Goal: Task Accomplishment & Management: Complete application form

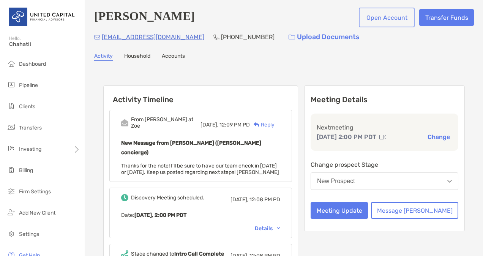
drag, startPoint x: 0, startPoint y: 0, endPoint x: 390, endPoint y: 19, distance: 390.7
click at [390, 19] on button "Open Account" at bounding box center [386, 17] width 53 height 17
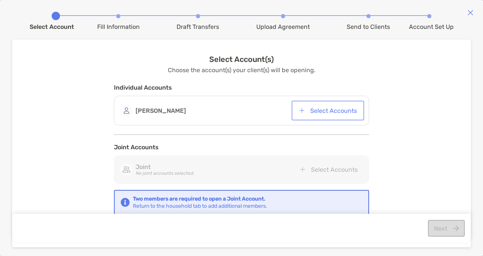
click at [332, 111] on button "Select Accounts" at bounding box center [327, 110] width 69 height 17
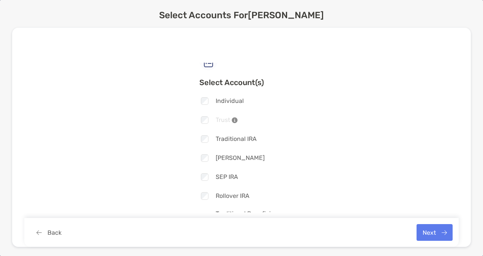
scroll to position [8, 0]
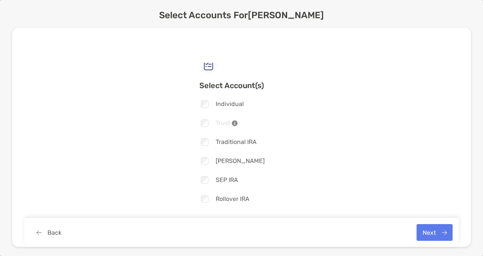
click at [415, 162] on div "Select Account(s) Checkbox Individual Checkbox Trust Checkbox Traditional IRA C…" at bounding box center [241, 138] width 434 height 150
click at [416, 178] on div "Select Account(s) Checkbox Individual Checkbox Trust Checkbox Traditional IRA C…" at bounding box center [241, 138] width 434 height 150
click at [434, 238] on button "Next" at bounding box center [434, 232] width 36 height 17
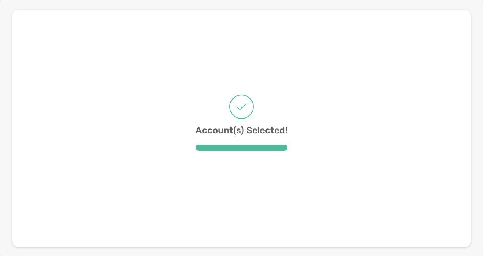
scroll to position [0, 0]
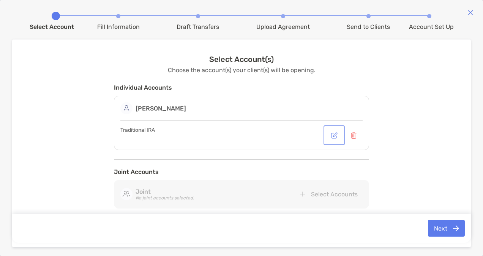
click at [332, 137] on button "button" at bounding box center [334, 135] width 18 height 17
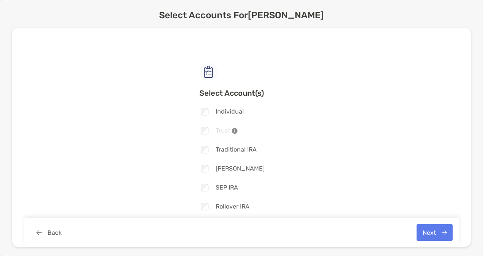
scroll to position [53, 0]
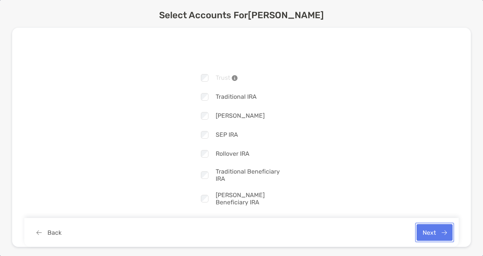
click at [424, 235] on button "Next" at bounding box center [434, 232] width 36 height 17
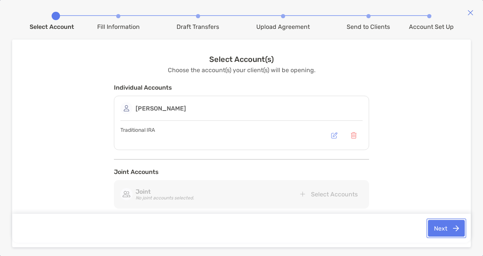
click at [435, 225] on button "Next" at bounding box center [446, 228] width 37 height 17
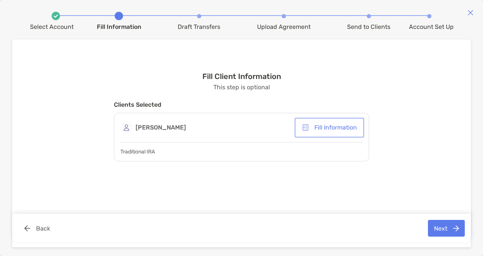
click at [334, 129] on button "Fill Information" at bounding box center [329, 127] width 66 height 17
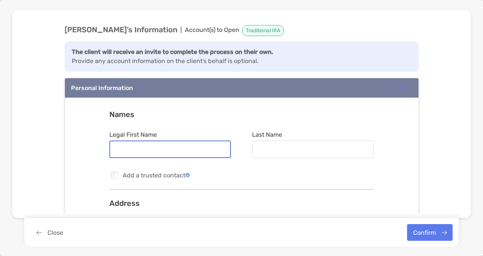
click at [200, 151] on input "Legal First Name" at bounding box center [170, 149] width 120 height 6
type input "*****"
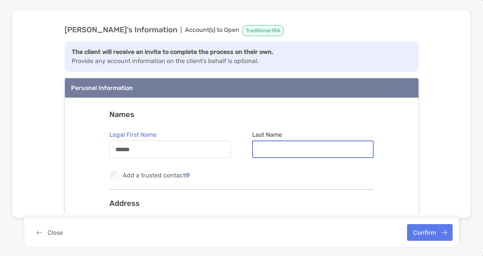
click at [265, 147] on input "Last Name" at bounding box center [313, 149] width 120 height 6
type input "**********"
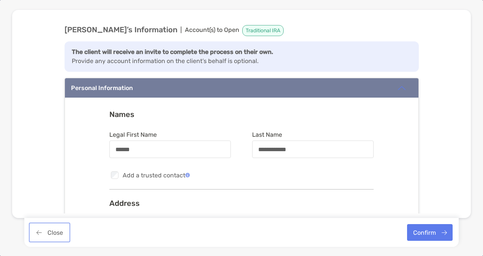
click at [42, 234] on button "Close" at bounding box center [49, 232] width 38 height 17
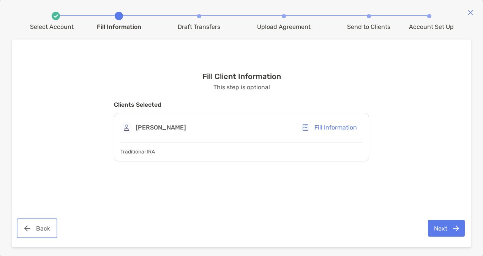
click at [41, 233] on button "Back" at bounding box center [37, 228] width 38 height 17
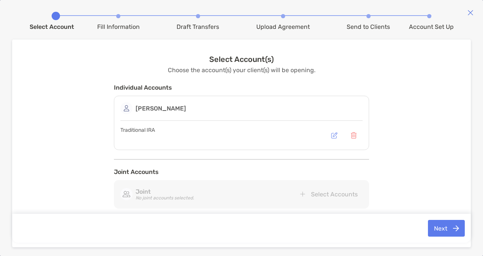
scroll to position [25, 0]
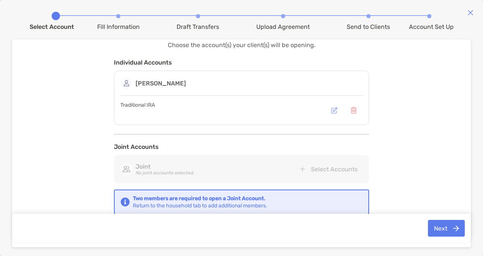
click at [469, 13] on img at bounding box center [470, 12] width 6 height 6
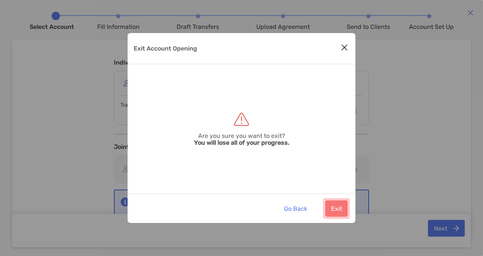
click at [332, 207] on button "Exit" at bounding box center [336, 208] width 23 height 17
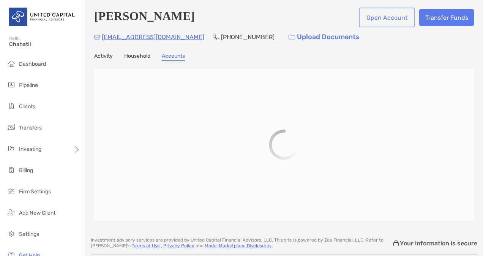
click at [373, 16] on button "Open Account" at bounding box center [386, 17] width 53 height 17
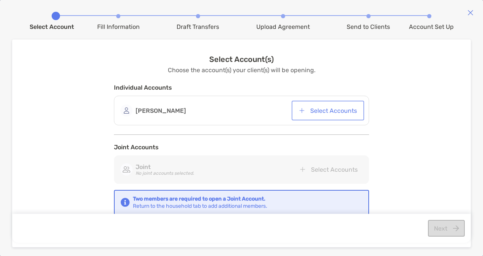
click at [320, 107] on button "Select Accounts" at bounding box center [327, 110] width 69 height 17
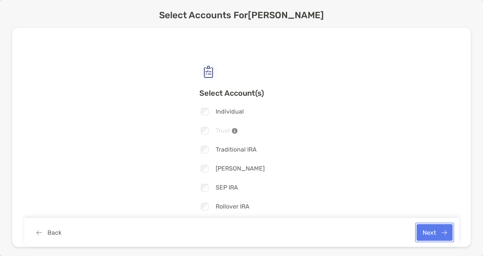
click at [421, 231] on button "Next" at bounding box center [434, 232] width 36 height 17
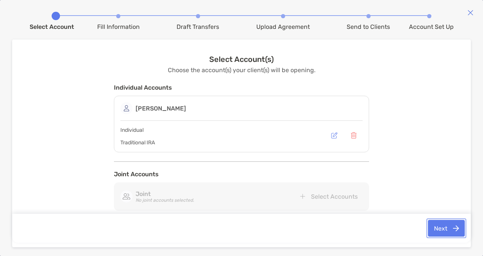
click at [435, 224] on button "Next" at bounding box center [446, 228] width 37 height 17
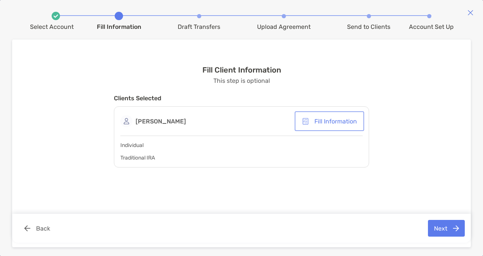
click at [336, 120] on button "Fill Information" at bounding box center [329, 121] width 66 height 17
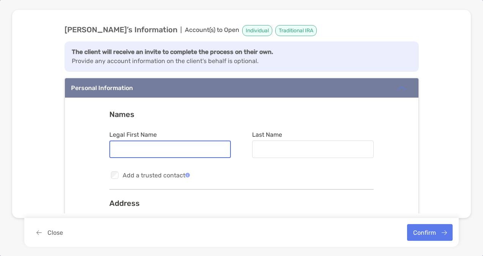
click at [178, 147] on input "Legal First Name" at bounding box center [170, 149] width 120 height 6
type input "*****"
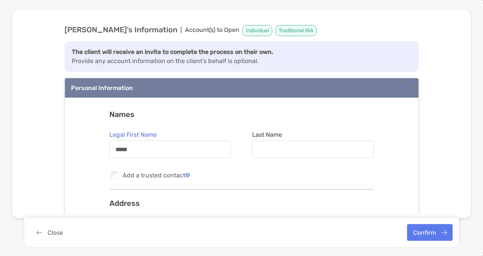
click at [281, 144] on div at bounding box center [312, 148] width 121 height 17
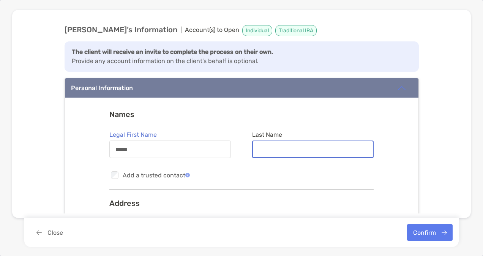
click at [281, 146] on input "Last Name" at bounding box center [313, 149] width 120 height 6
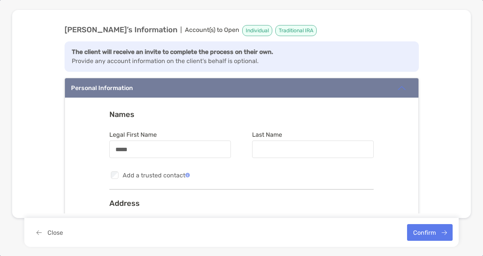
click at [281, 144] on div at bounding box center [312, 148] width 121 height 17
click at [281, 146] on input "Last Name" at bounding box center [312, 149] width 121 height 6
click at [273, 154] on div at bounding box center [312, 148] width 121 height 17
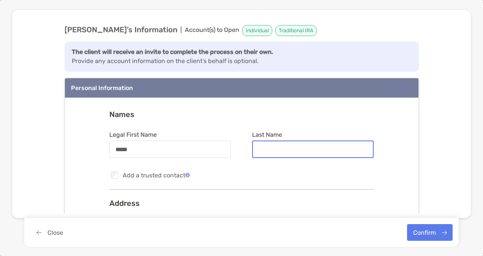
click at [273, 153] on input "Last Name" at bounding box center [313, 149] width 120 height 6
type input "**********"
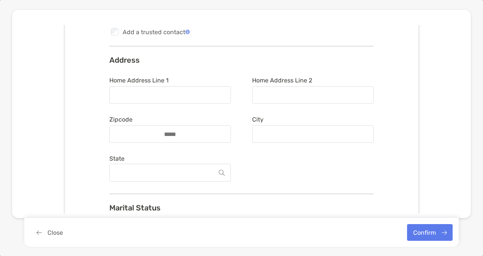
scroll to position [147, 0]
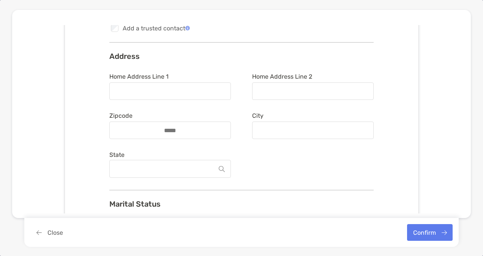
click at [201, 93] on div at bounding box center [169, 90] width 121 height 17
click at [201, 93] on input "Home Address Line 1" at bounding box center [170, 91] width 120 height 6
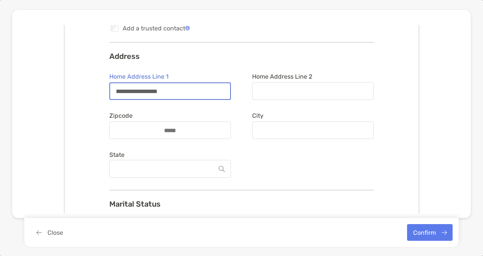
type input "**********"
click at [209, 126] on div at bounding box center [169, 129] width 121 height 17
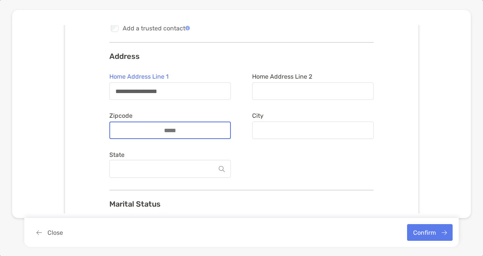
click at [200, 127] on input "Zipcode" at bounding box center [170, 130] width 61 height 6
type input "*****"
type input "*********"
type input "**********"
type input "*****"
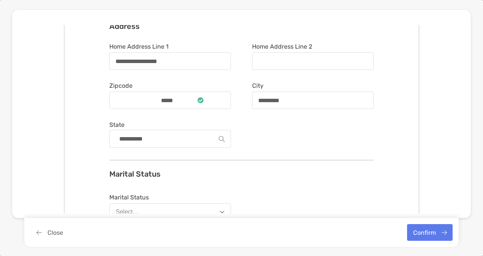
scroll to position [181, 0]
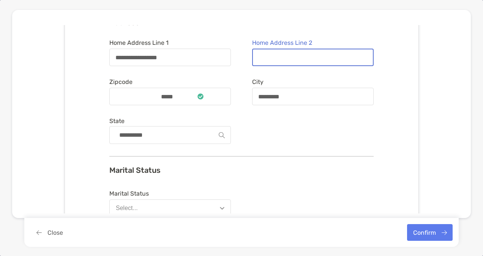
click at [284, 58] on input "Home Address Line 2" at bounding box center [313, 57] width 120 height 6
type input "*******"
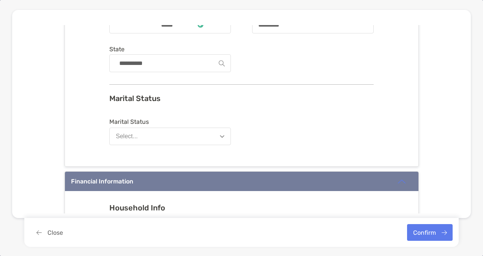
scroll to position [240, 0]
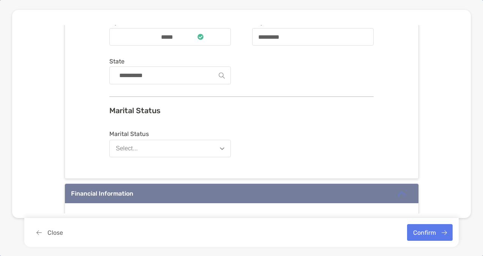
click at [210, 143] on button "Select..." at bounding box center [169, 148] width 121 height 17
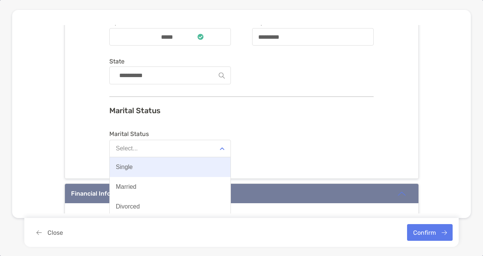
click at [156, 167] on button "Single" at bounding box center [170, 167] width 121 height 20
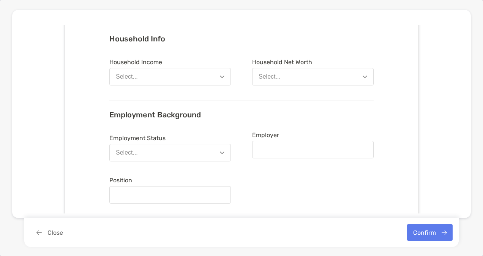
scroll to position [418, 0]
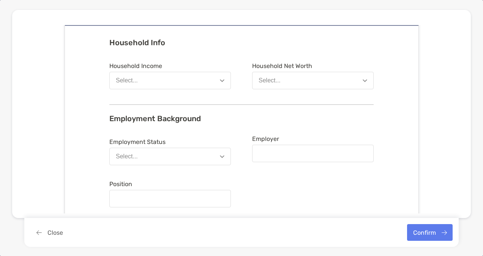
click at [216, 79] on button "Select..." at bounding box center [169, 80] width 121 height 17
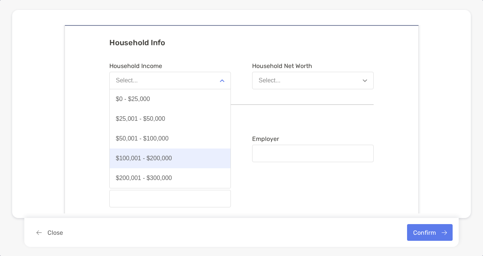
click at [165, 153] on button "$100,001 - $200,000" at bounding box center [170, 158] width 121 height 20
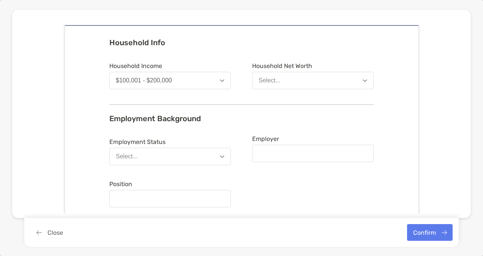
click at [267, 80] on div "Select..." at bounding box center [270, 80] width 22 height 7
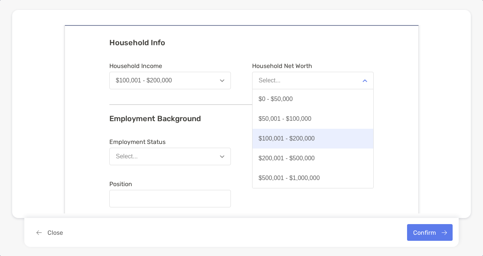
click at [263, 138] on div "$100,001 - $200,000" at bounding box center [287, 138] width 56 height 7
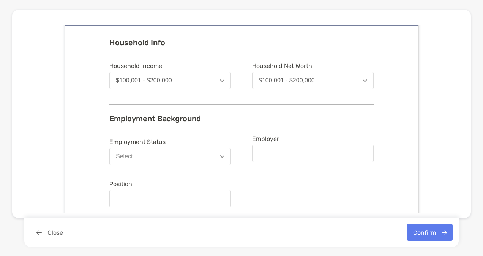
click at [185, 153] on button "Select..." at bounding box center [169, 156] width 121 height 17
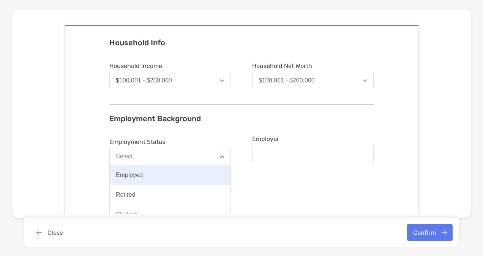
click at [168, 176] on button "Employed" at bounding box center [170, 175] width 121 height 20
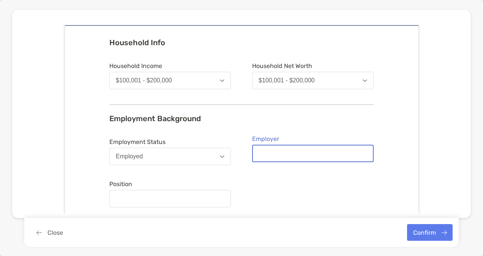
click at [276, 151] on input "Employer" at bounding box center [313, 153] width 120 height 6
click at [280, 151] on input "**********" at bounding box center [313, 153] width 120 height 6
type input "**********"
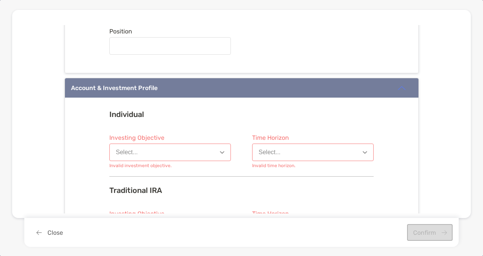
scroll to position [589, 0]
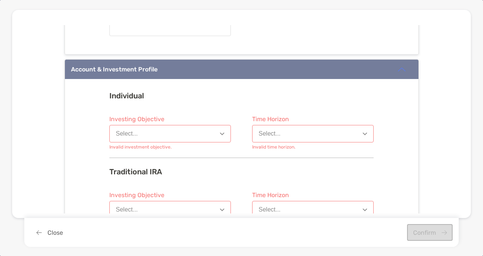
click at [462, 122] on div "**********" at bounding box center [241, 119] width 459 height 188
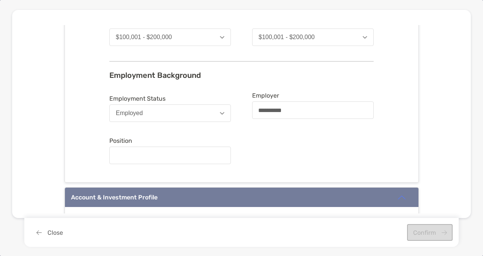
scroll to position [457, 0]
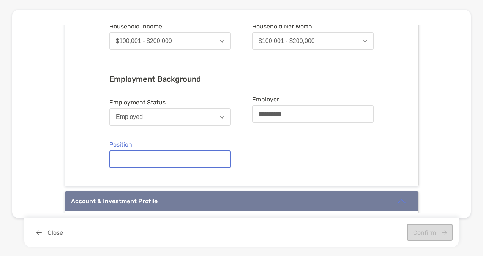
click at [147, 157] on input "Position" at bounding box center [170, 159] width 120 height 6
type input "*******"
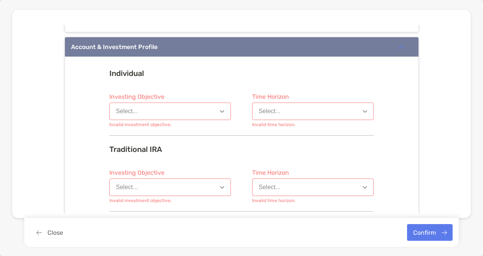
scroll to position [613, 0]
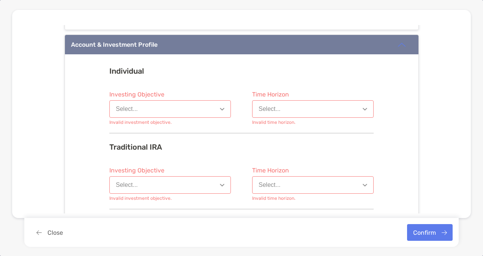
click at [223, 106] on button "Select..." at bounding box center [169, 108] width 121 height 17
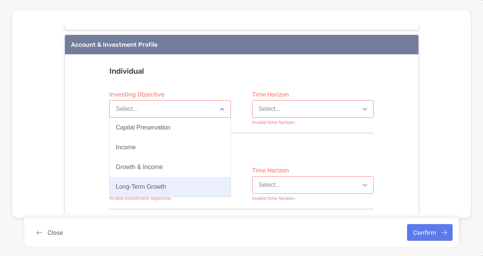
click at [172, 180] on button "Long-Term Growth" at bounding box center [170, 187] width 121 height 20
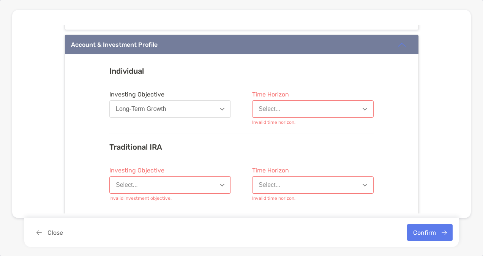
click at [271, 109] on div "Select..." at bounding box center [270, 109] width 22 height 7
click at [259, 164] on div "8 Years or More" at bounding box center [280, 167] width 43 height 7
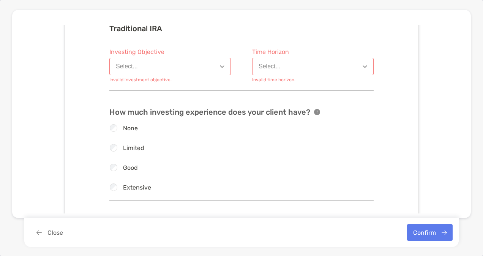
scroll to position [736, 0]
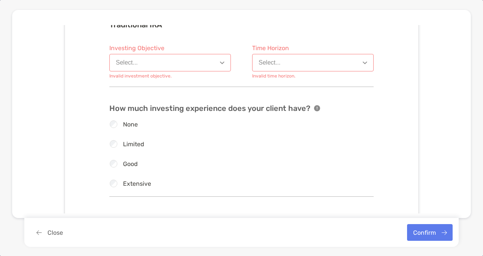
click at [223, 62] on button "Select..." at bounding box center [169, 62] width 121 height 17
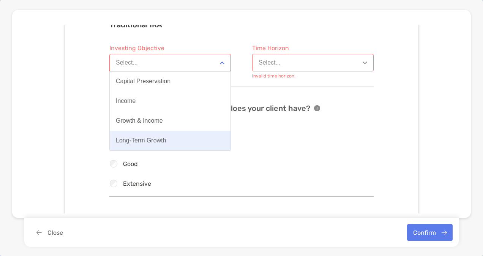
click at [185, 136] on button "Long-Term Growth" at bounding box center [170, 141] width 121 height 20
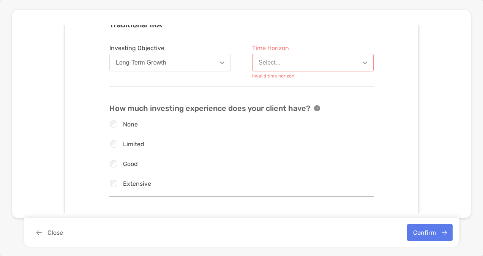
click at [330, 60] on button "Select..." at bounding box center [312, 62] width 121 height 17
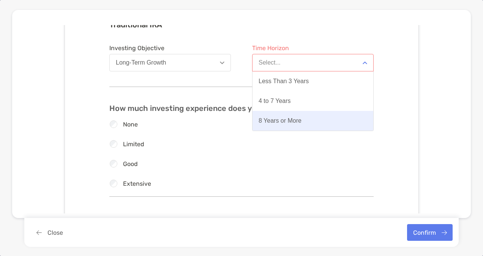
click at [304, 118] on button "8 Years or More" at bounding box center [312, 121] width 121 height 20
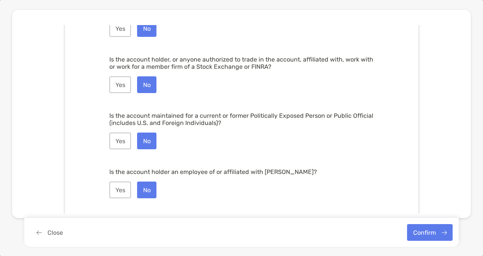
scroll to position [1081, 0]
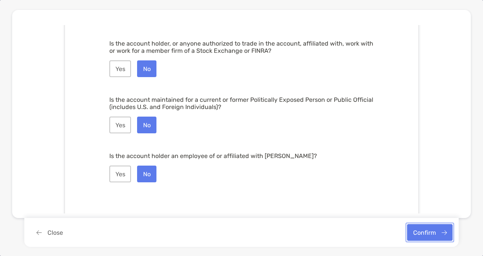
click at [438, 229] on button "Confirm" at bounding box center [430, 232] width 46 height 17
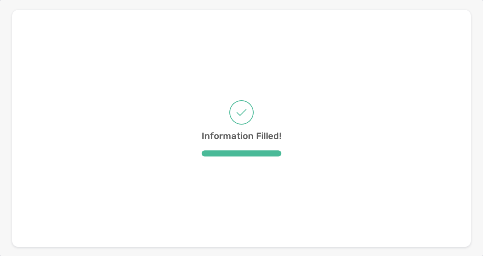
scroll to position [0, 0]
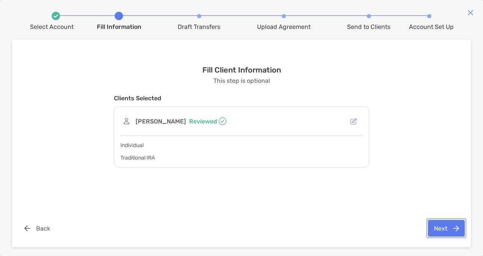
click at [440, 230] on button "Next" at bounding box center [446, 228] width 37 height 17
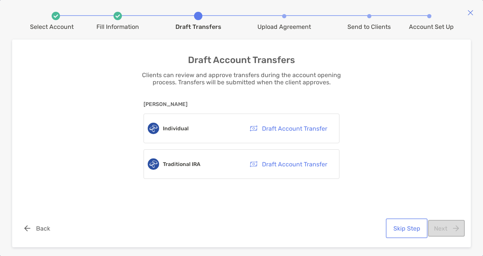
click at [402, 224] on button "Skip Step" at bounding box center [406, 228] width 39 height 17
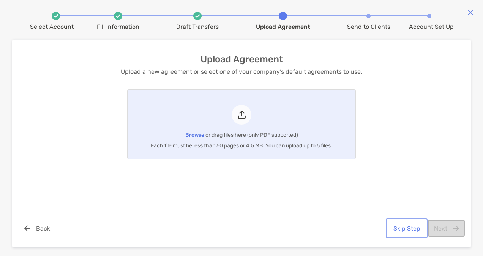
click at [412, 225] on button "Skip Step" at bounding box center [406, 228] width 39 height 17
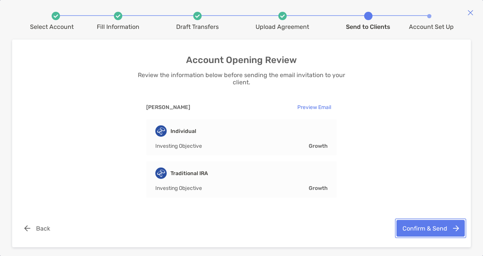
click at [408, 226] on button "Confirm & Send" at bounding box center [430, 228] width 68 height 17
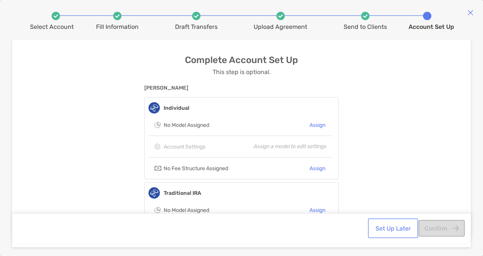
click at [395, 225] on button "Set Up Later" at bounding box center [392, 228] width 47 height 17
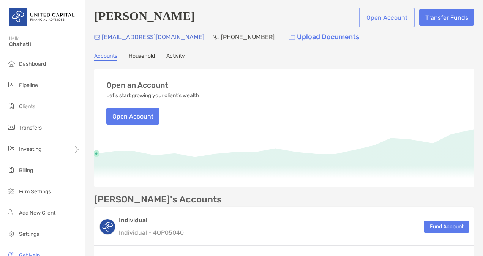
click at [374, 17] on button "Open Account" at bounding box center [386, 17] width 53 height 17
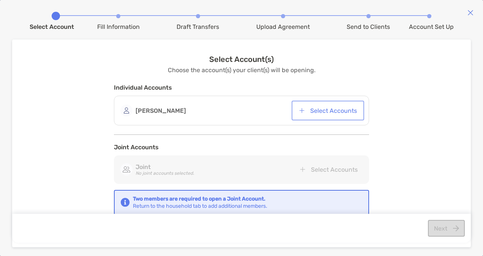
click at [314, 108] on button "Select Accounts" at bounding box center [327, 110] width 69 height 17
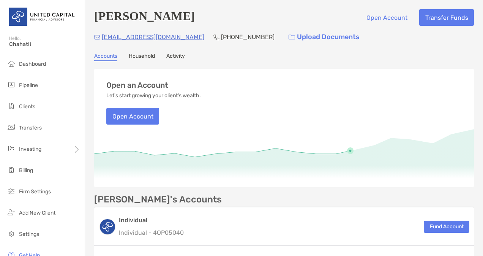
click at [174, 56] on link "Activity" at bounding box center [175, 57] width 19 height 8
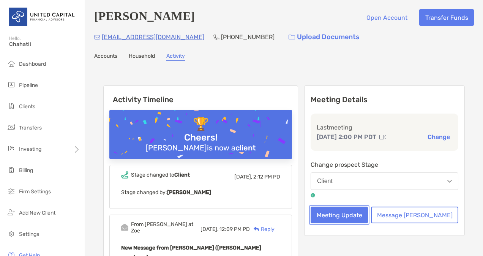
click at [367, 223] on button "Meeting Update" at bounding box center [339, 215] width 57 height 17
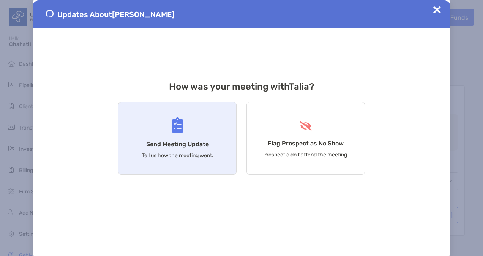
click at [191, 144] on h4 "Send Meeting Update" at bounding box center [177, 143] width 63 height 7
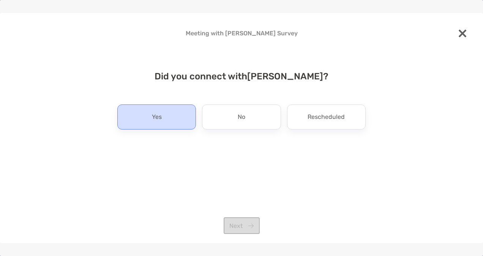
click at [177, 122] on div "Yes" at bounding box center [156, 116] width 79 height 25
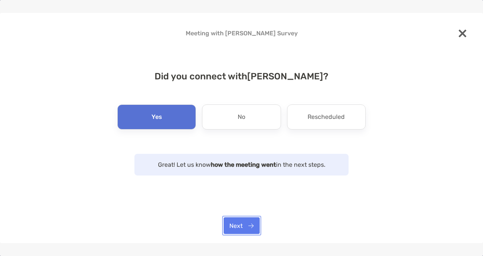
click at [246, 220] on button "Next" at bounding box center [242, 225] width 36 height 17
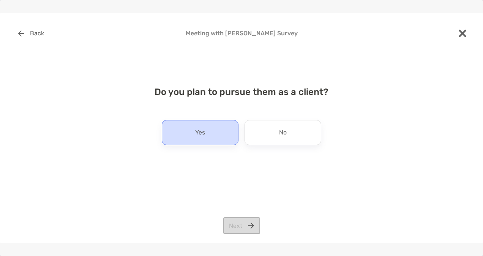
click at [212, 135] on div "Yes" at bounding box center [200, 132] width 77 height 25
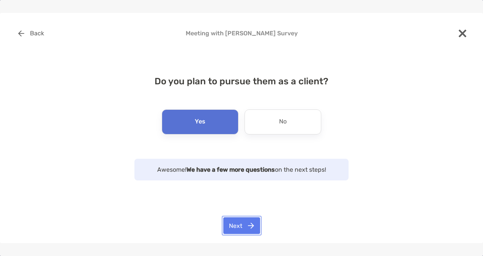
click at [241, 229] on button "Next" at bounding box center [241, 225] width 37 height 17
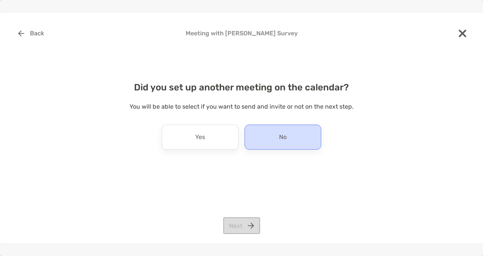
click at [270, 134] on div "No" at bounding box center [282, 137] width 77 height 25
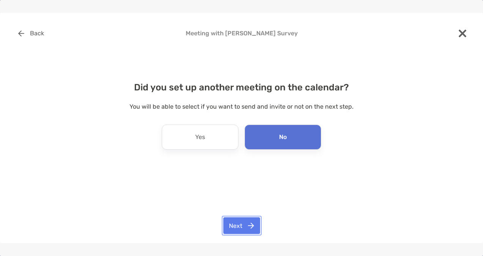
click at [238, 223] on button "Next" at bounding box center [241, 225] width 37 height 17
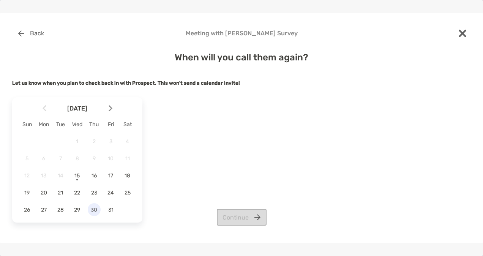
click at [96, 209] on span "30" at bounding box center [94, 210] width 13 height 6
click at [238, 214] on button "Continue" at bounding box center [242, 217] width 50 height 17
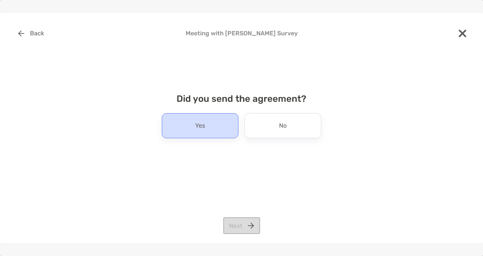
click at [234, 126] on div "Yes" at bounding box center [200, 125] width 77 height 25
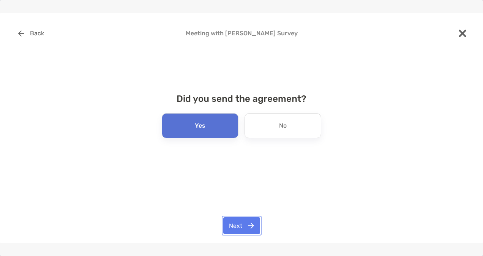
click at [243, 224] on button "Next" at bounding box center [241, 225] width 37 height 17
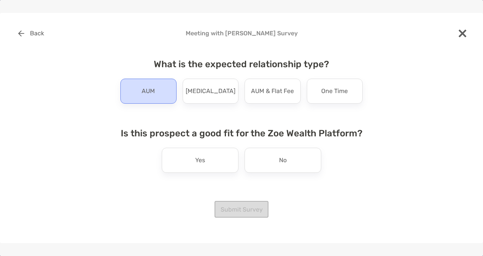
click at [162, 97] on div "AUM" at bounding box center [148, 91] width 56 height 25
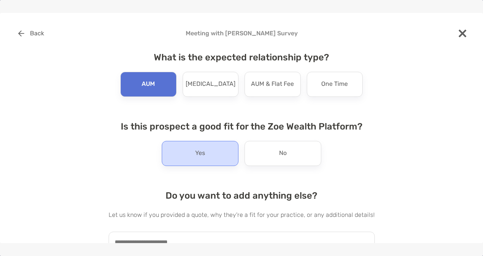
click at [195, 153] on p "Yes" at bounding box center [200, 153] width 10 height 12
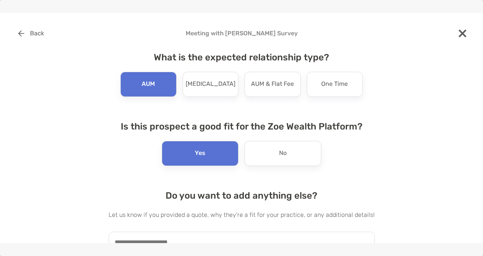
scroll to position [47, 0]
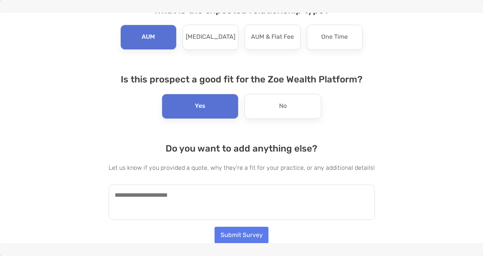
click at [212, 197] on textarea at bounding box center [242, 201] width 266 height 35
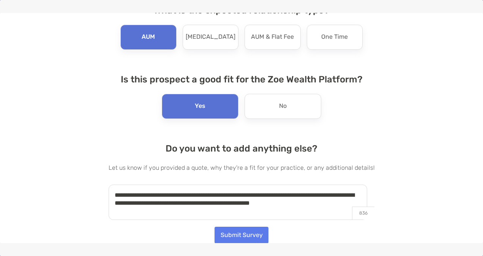
type textarea "**********"
click at [234, 235] on button "Submit Survey" at bounding box center [241, 235] width 54 height 17
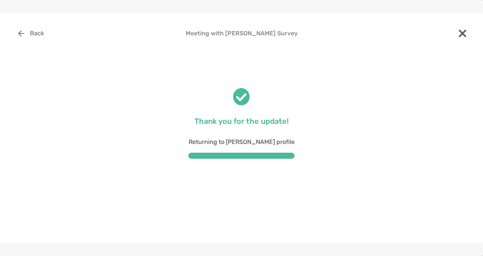
scroll to position [0, 0]
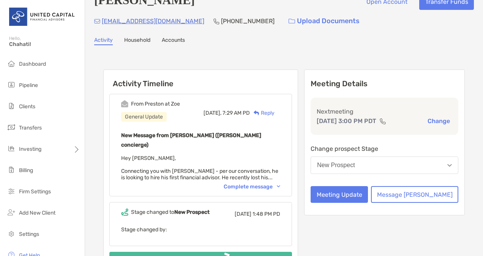
scroll to position [19, 0]
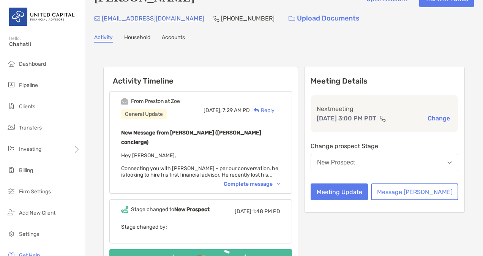
click at [280, 181] on div "Complete message" at bounding box center [252, 184] width 57 height 6
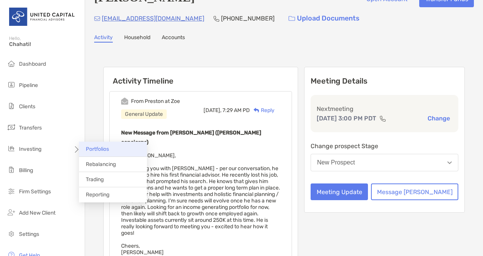
click at [89, 148] on span "Portfolios" at bounding box center [97, 149] width 23 height 6
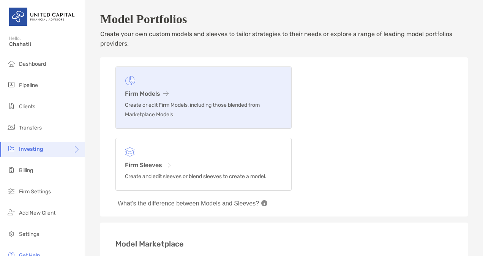
click at [189, 104] on p "Create or edit Firm Models, including those blended from Marketplace Models" at bounding box center [203, 109] width 157 height 19
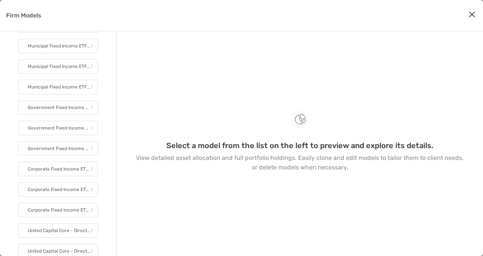
scroll to position [700, 0]
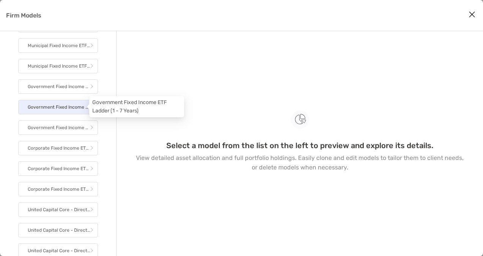
click at [62, 106] on p "Government Fixed Income ETF Ladder (1 - 7 Years)" at bounding box center [59, 106] width 62 height 9
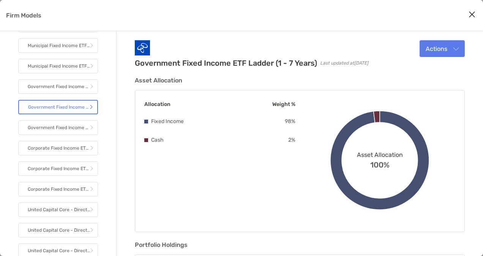
click at [442, 107] on div "Asset Allocation 100% Fixed Income 98%" at bounding box center [379, 160] width 151 height 123
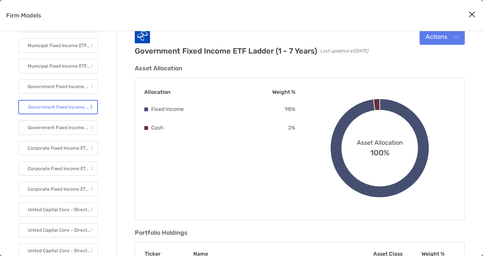
click at [279, 225] on div "Asset Allocation Allocation Weight % Fixed Income 98 % Cash 2 % Asset Allocatio…" at bounding box center [300, 232] width 330 height 334
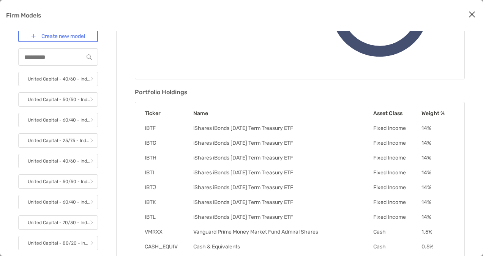
scroll to position [0, 0]
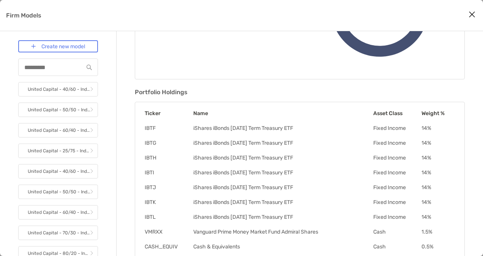
click at [473, 12] on icon "Close modal" at bounding box center [471, 14] width 7 height 9
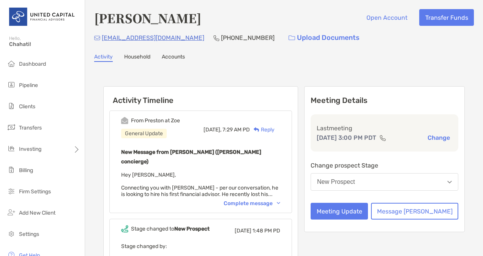
click at [273, 200] on div "Complete message" at bounding box center [252, 203] width 57 height 6
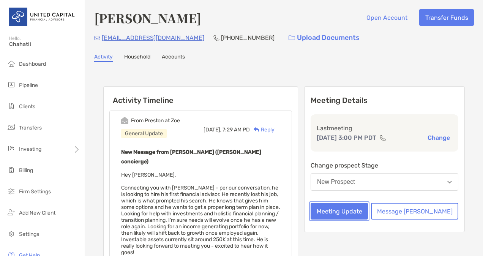
click at [361, 218] on button "Meeting Update" at bounding box center [339, 211] width 57 height 17
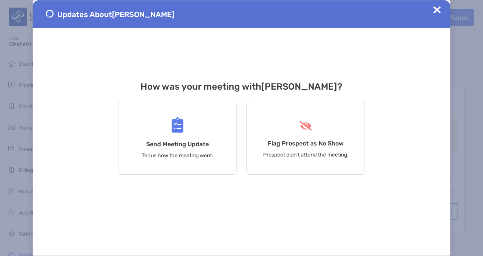
click at [435, 10] on img at bounding box center [437, 10] width 8 height 8
